Goal: Navigation & Orientation: Find specific page/section

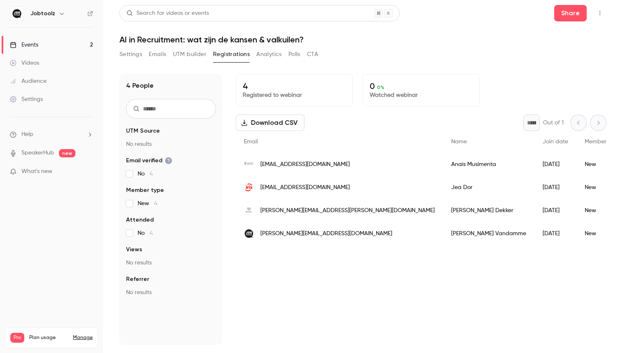
click at [74, 43] on link "Events 2" at bounding box center [51, 45] width 103 height 18
